Goal: Navigation & Orientation: Understand site structure

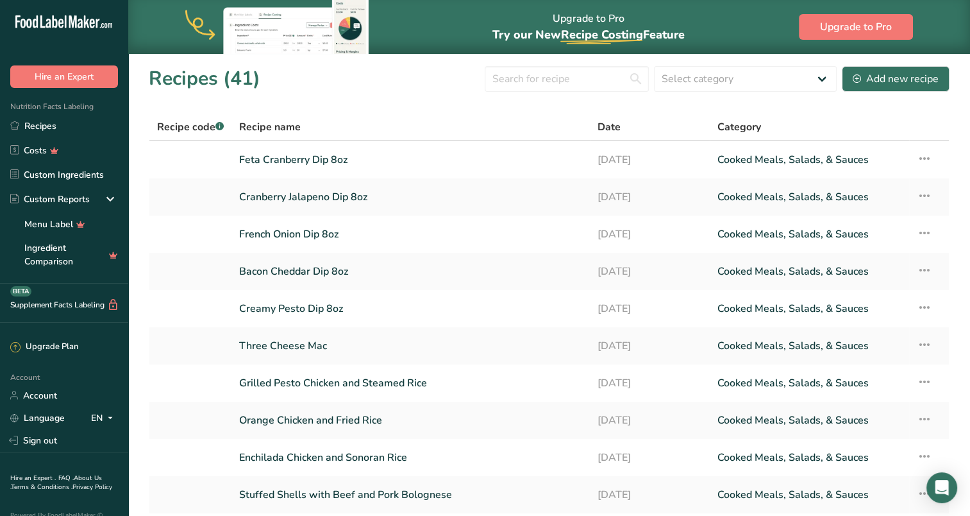
scroll to position [28, 0]
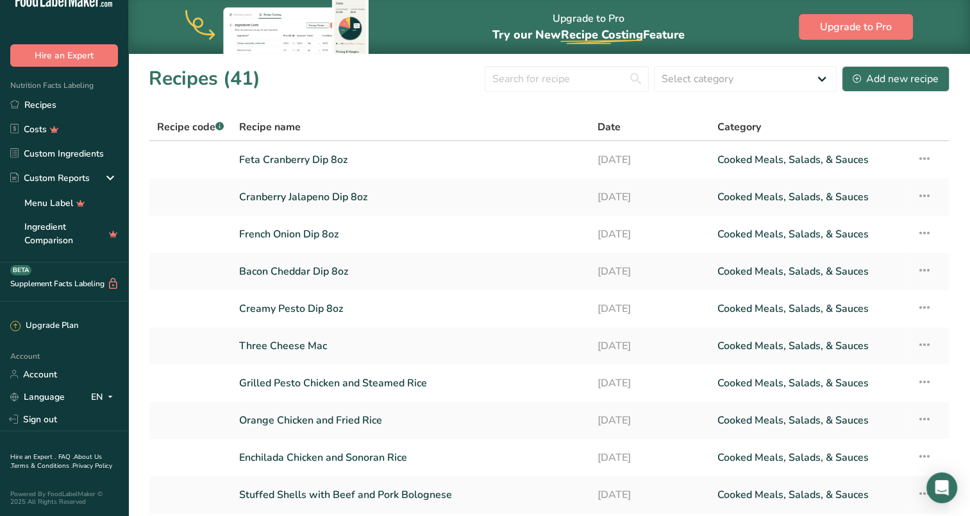
click at [745, 22] on div "Upgrade to Pro Try our New Recipe Costing .a-29{fill:none;stroke-linecap:round;…" at bounding box center [549, 27] width 842 height 54
click at [38, 123] on link "Costs" at bounding box center [64, 129] width 128 height 24
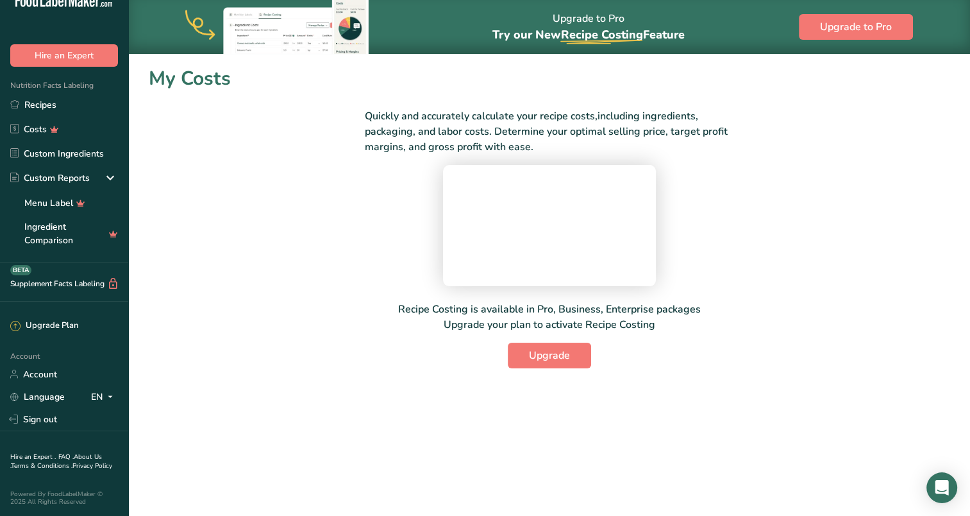
click at [55, 145] on link "Custom Ingredients" at bounding box center [64, 153] width 128 height 24
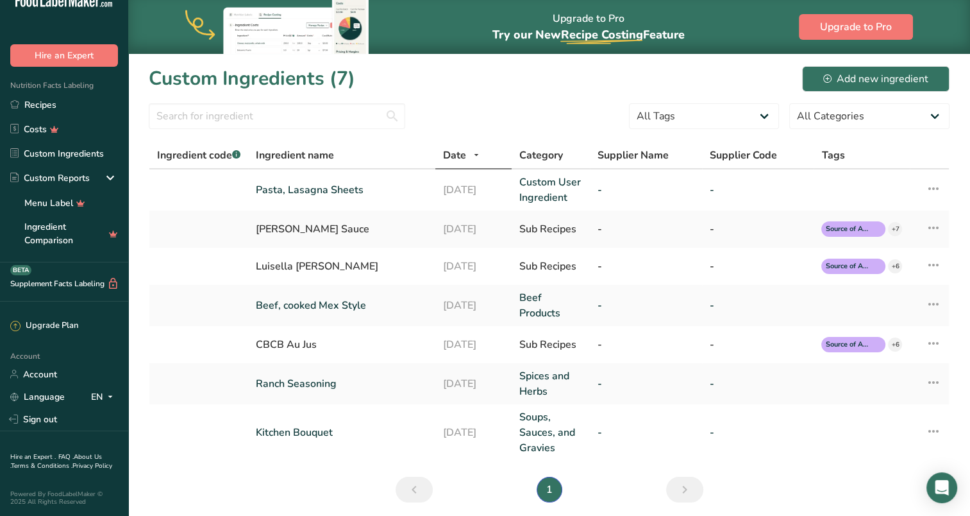
click at [49, 99] on link "Recipes" at bounding box center [64, 104] width 128 height 24
